Goal: Information Seeking & Learning: Compare options

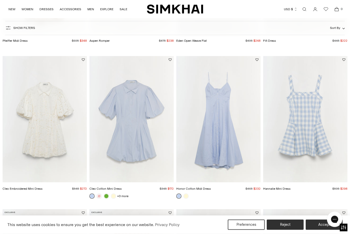
scroll to position [317, 0]
click at [229, 141] on img "Honor Cotton Midi Dress" at bounding box center [218, 119] width 84 height 127
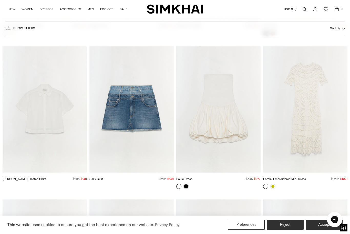
scroll to position [1231, 0]
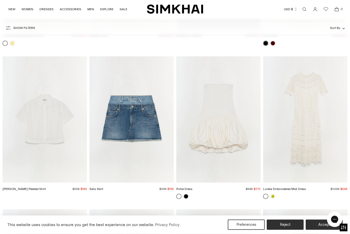
click at [49, 141] on img "Bernie Cotton Pleated Shirt" at bounding box center [45, 120] width 84 height 127
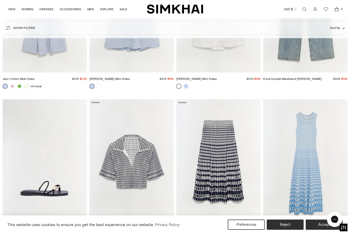
scroll to position [3038, 0]
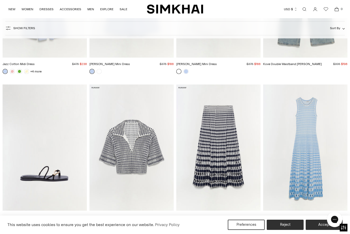
click at [148, 175] on img "Adley Knit Polo" at bounding box center [131, 148] width 84 height 127
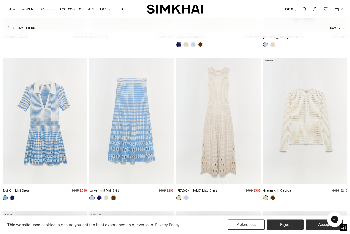
scroll to position [3218, 0]
click at [312, 131] on img "Gracen Knit Cardigan" at bounding box center [305, 121] width 84 height 127
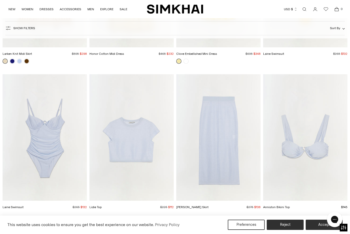
scroll to position [3516, 0]
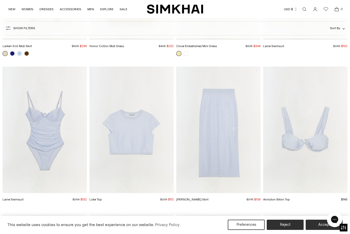
click at [143, 152] on img "Lidie Top" at bounding box center [131, 130] width 84 height 127
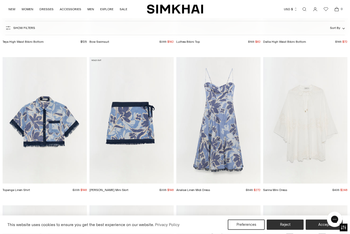
scroll to position [3822, 0]
click at [230, 151] on img "Analise Linen Midi Dress" at bounding box center [218, 120] width 84 height 127
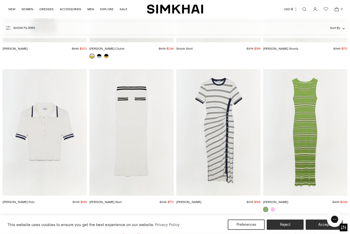
scroll to position [4419, 0]
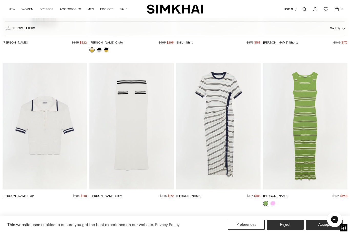
click at [54, 132] on img "Whitten Polo" at bounding box center [45, 126] width 84 height 127
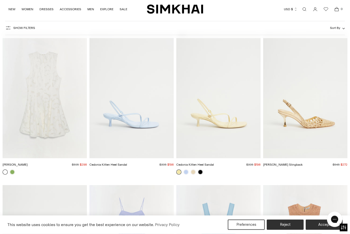
scroll to position [5980, 0]
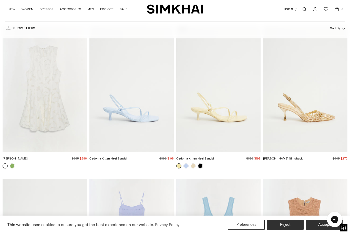
click at [14, 166] on link at bounding box center [12, 165] width 5 height 5
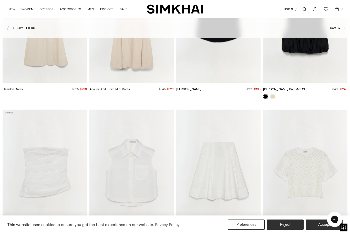
scroll to position [6509, 0]
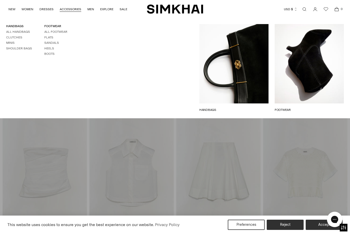
click at [56, 43] on link "Sandals" at bounding box center [51, 43] width 15 height 4
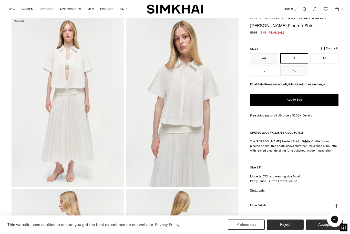
scroll to position [16, 0]
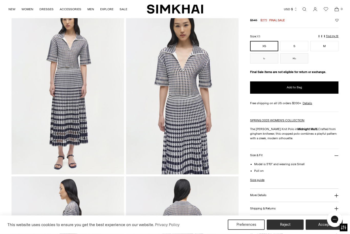
scroll to position [42, 0]
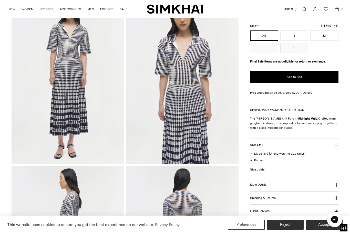
click at [335, 186] on icon at bounding box center [336, 185] width 4 height 4
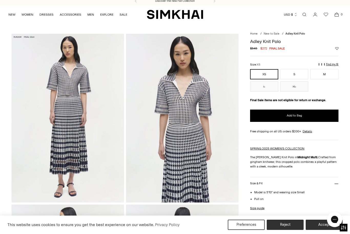
scroll to position [0, 0]
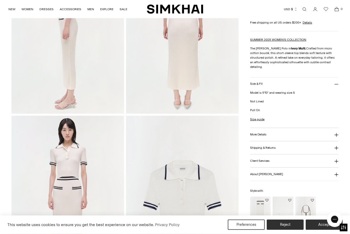
scroll to position [286, 0]
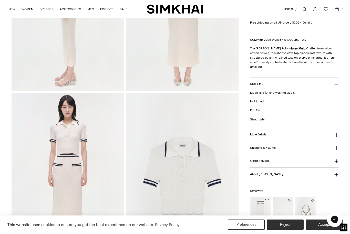
click at [73, 138] on img at bounding box center [68, 177] width 112 height 169
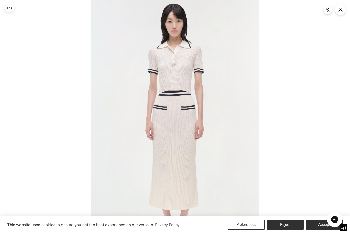
click at [342, 10] on icon "Close" at bounding box center [340, 10] width 4 height 4
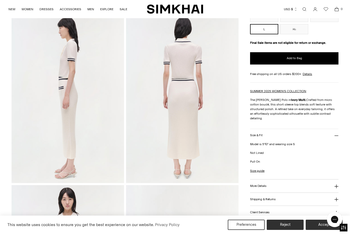
scroll to position [177, 0]
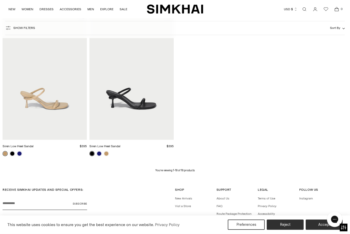
scroll to position [693, 0]
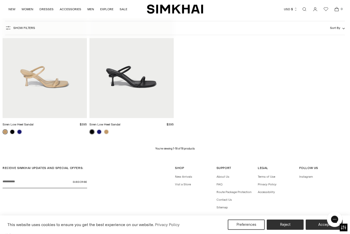
click at [346, 150] on div "You’re viewing 1-18 of 18 products" at bounding box center [175, 149] width 345 height 4
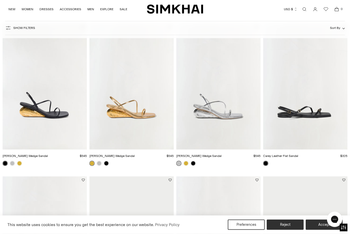
scroll to position [0, 0]
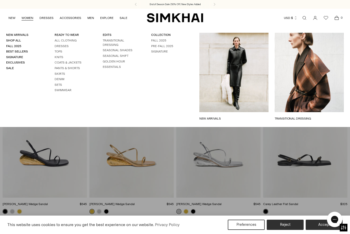
click at [61, 50] on link "Tops" at bounding box center [59, 52] width 8 height 4
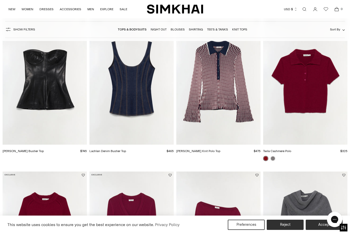
scroll to position [48, 0]
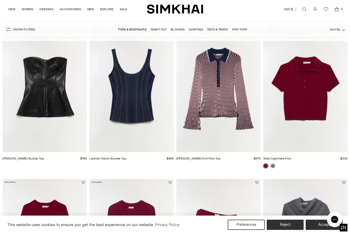
click at [273, 166] on link at bounding box center [272, 165] width 5 height 5
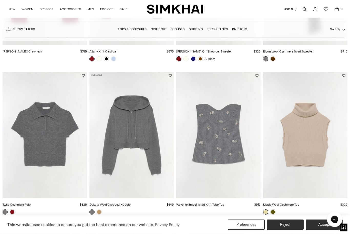
scroll to position [309, 0]
click at [274, 213] on link at bounding box center [272, 212] width 5 height 5
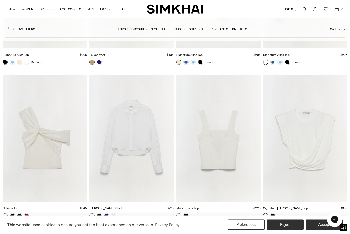
scroll to position [1996, 0]
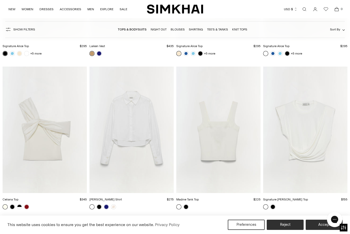
click at [322, 141] on img "Signature Estelle Top" at bounding box center [305, 130] width 84 height 127
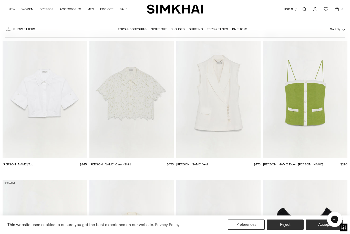
scroll to position [2485, 0]
click at [135, 92] on img "Marjorie Lace Camp Shirt" at bounding box center [131, 95] width 84 height 127
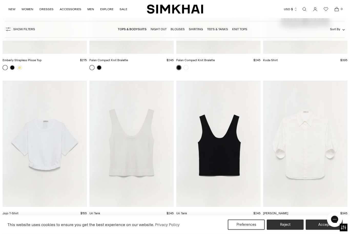
scroll to position [3045, 0]
click at [57, 157] on img "Jojo T-Shirt" at bounding box center [45, 143] width 84 height 127
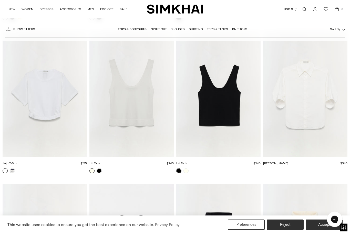
scroll to position [3074, 0]
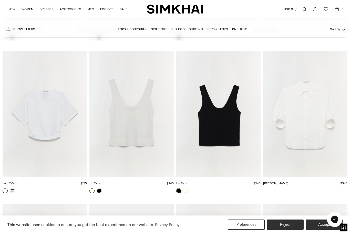
click at [313, 129] on img "Gemma Shirt" at bounding box center [305, 114] width 84 height 127
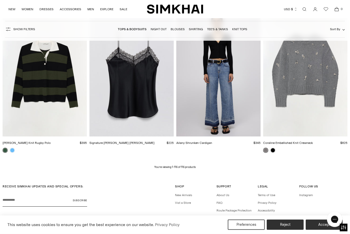
scroll to position [4345, 0]
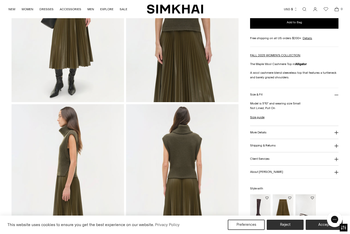
scroll to position [104, 0]
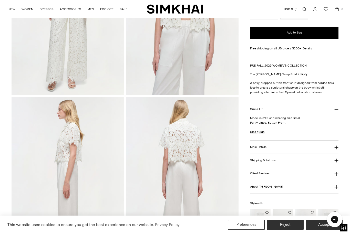
scroll to position [111, 0]
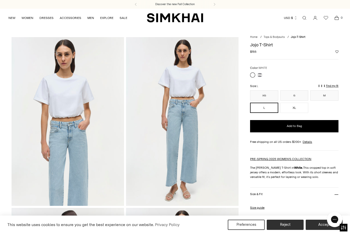
click at [262, 73] on link at bounding box center [259, 75] width 5 height 5
